Goal: Navigation & Orientation: Find specific page/section

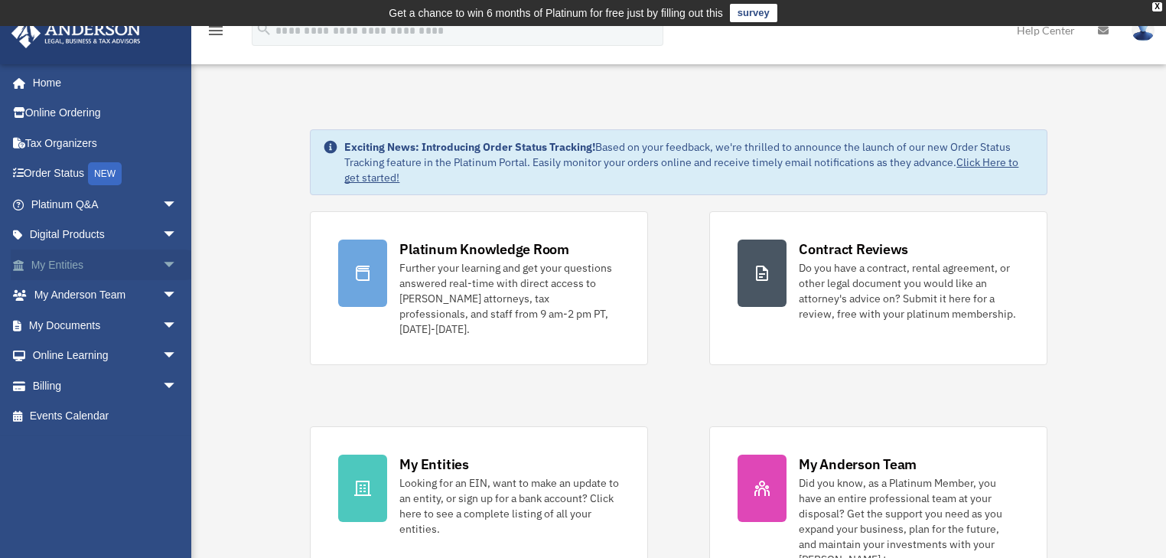
click at [80, 264] on link "My Entities arrow_drop_down" at bounding box center [106, 264] width 190 height 31
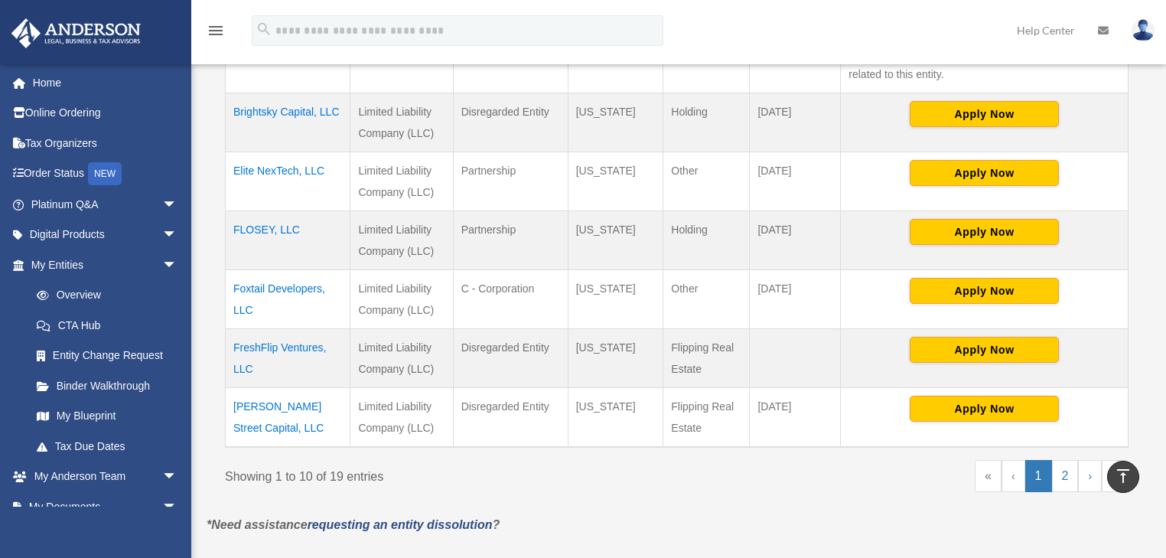
scroll to position [688, 0]
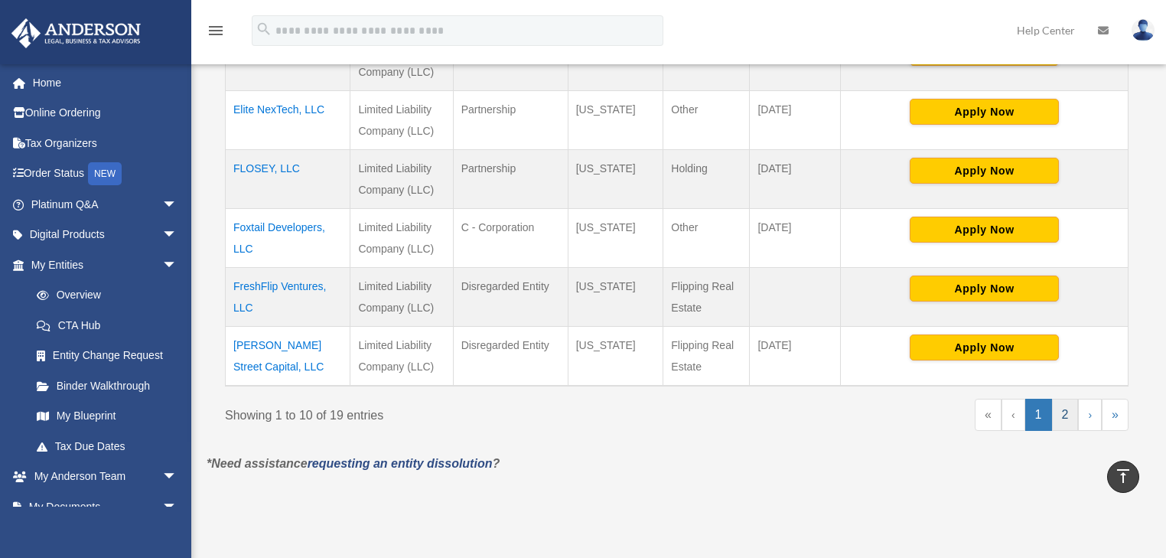
click at [1067, 410] on link "2" at bounding box center [1065, 415] width 27 height 32
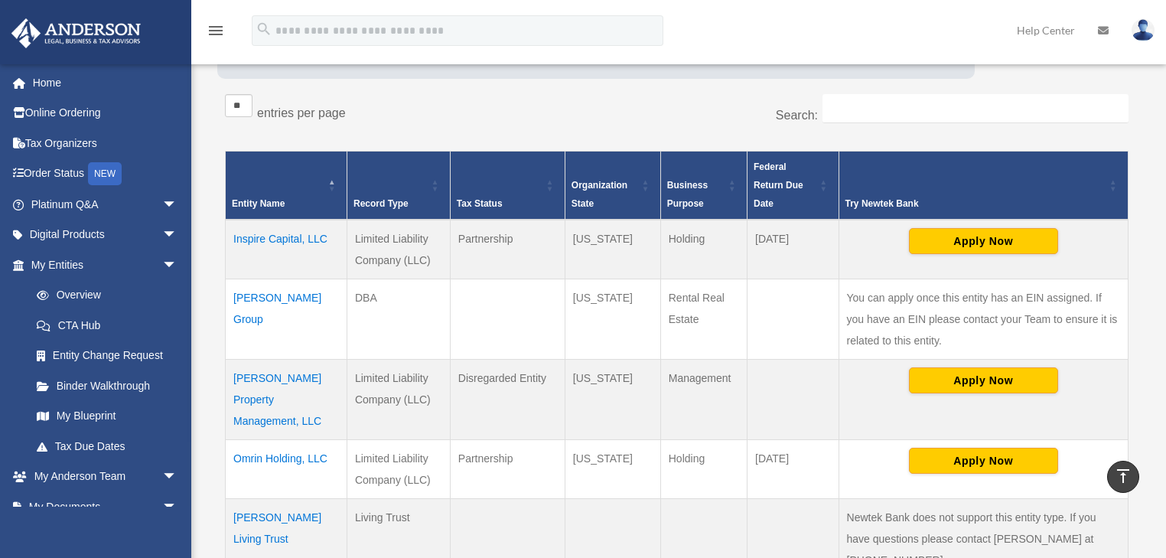
scroll to position [382, 0]
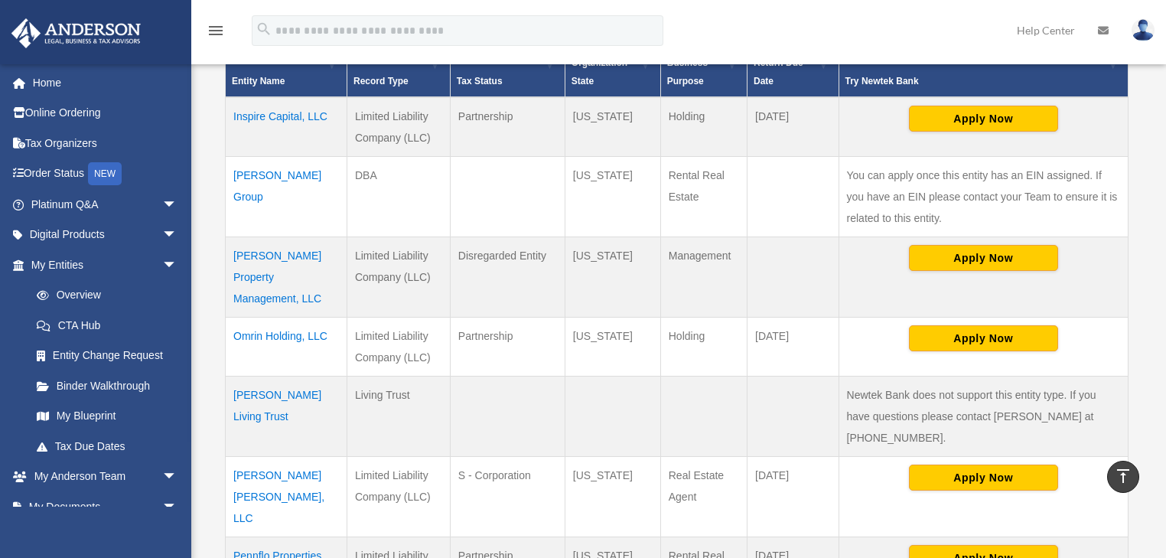
click at [295, 257] on td "[PERSON_NAME] Property Management, LLC" at bounding box center [287, 276] width 122 height 80
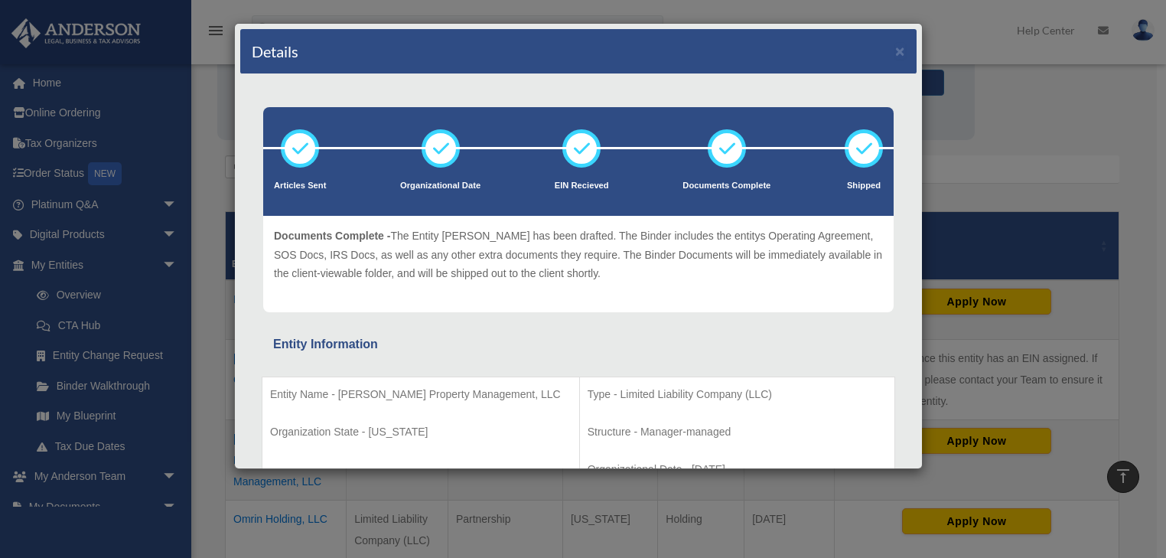
scroll to position [76, 0]
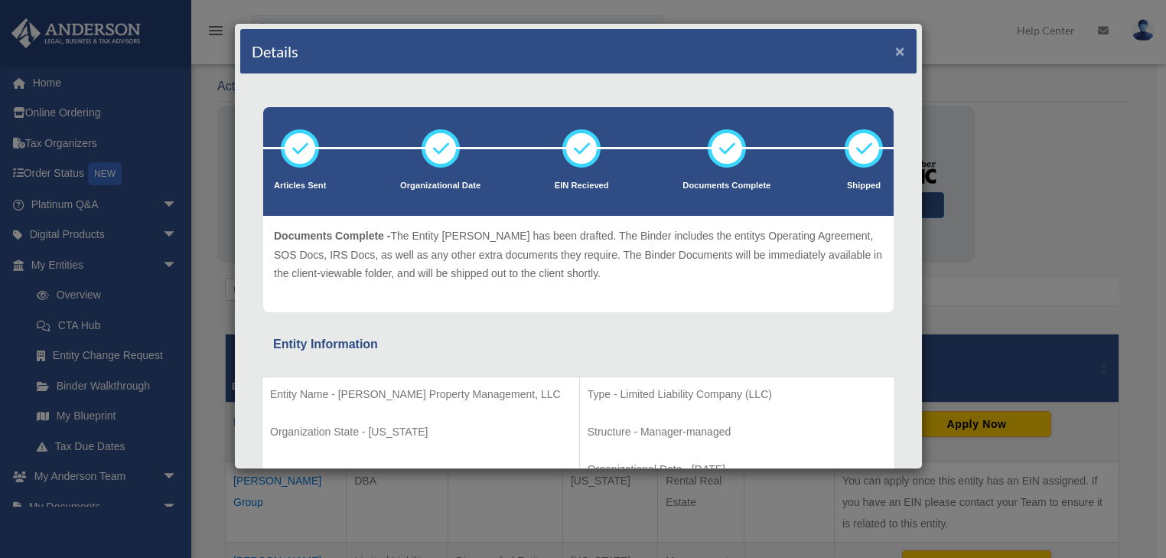
click at [895, 46] on button "×" at bounding box center [900, 51] width 10 height 16
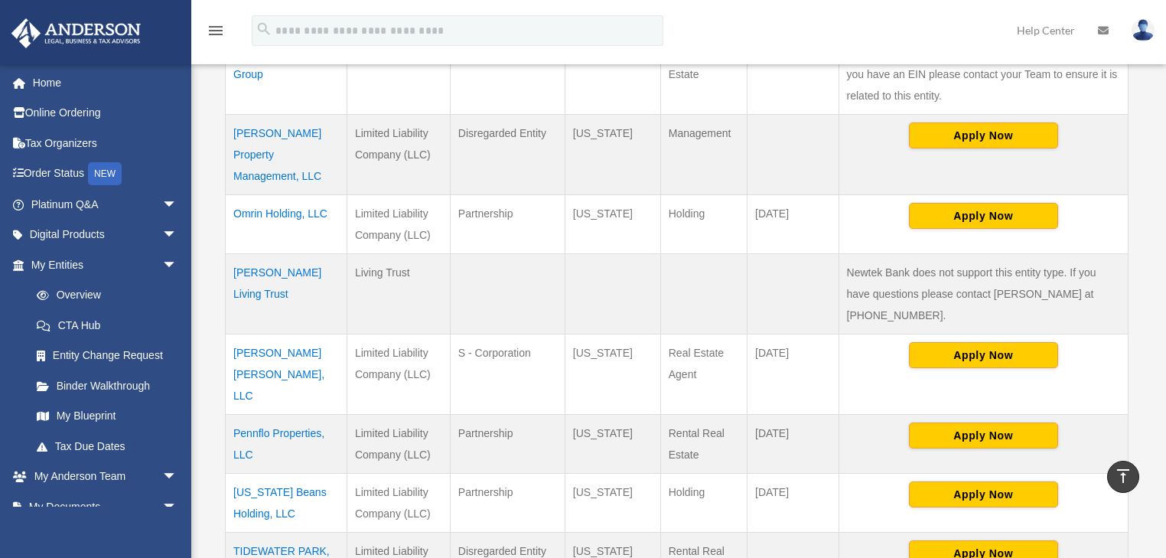
scroll to position [565, 0]
